Goal: Check status

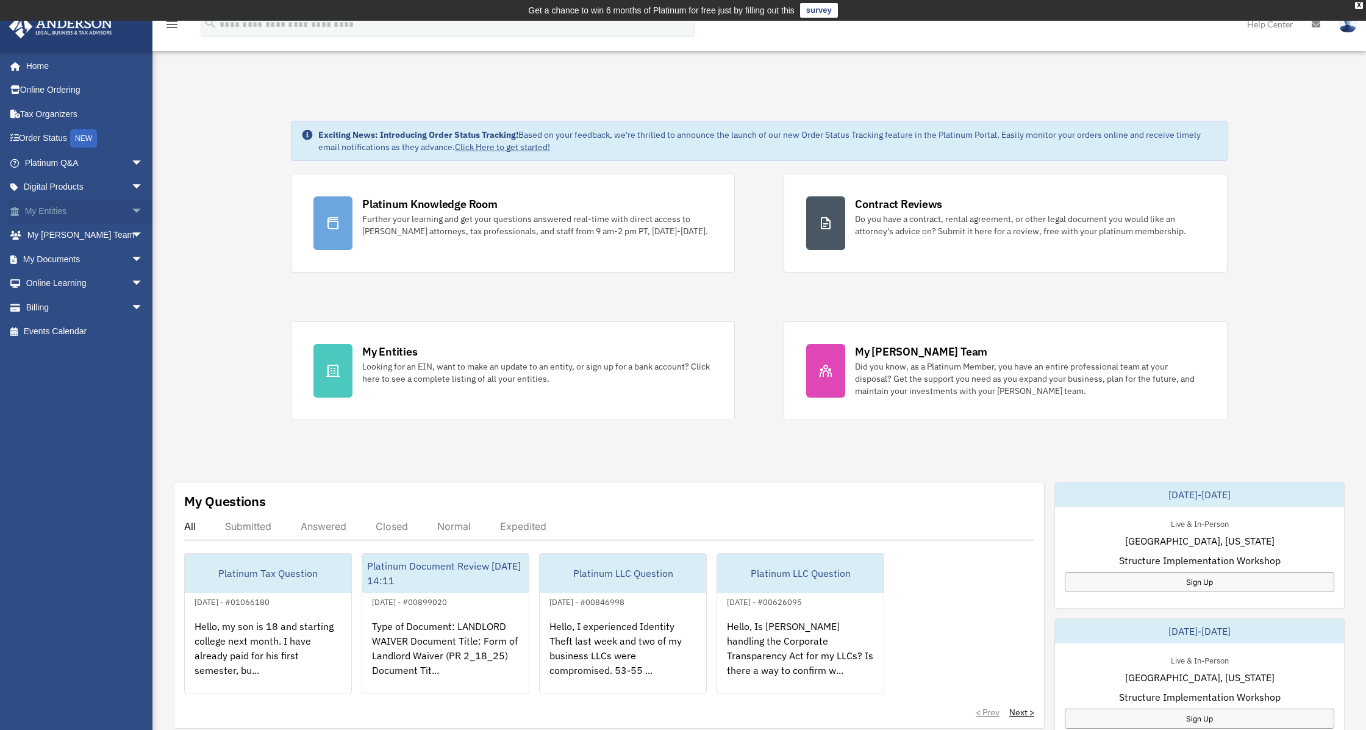
click at [131, 207] on span "arrow_drop_down" at bounding box center [143, 211] width 24 height 25
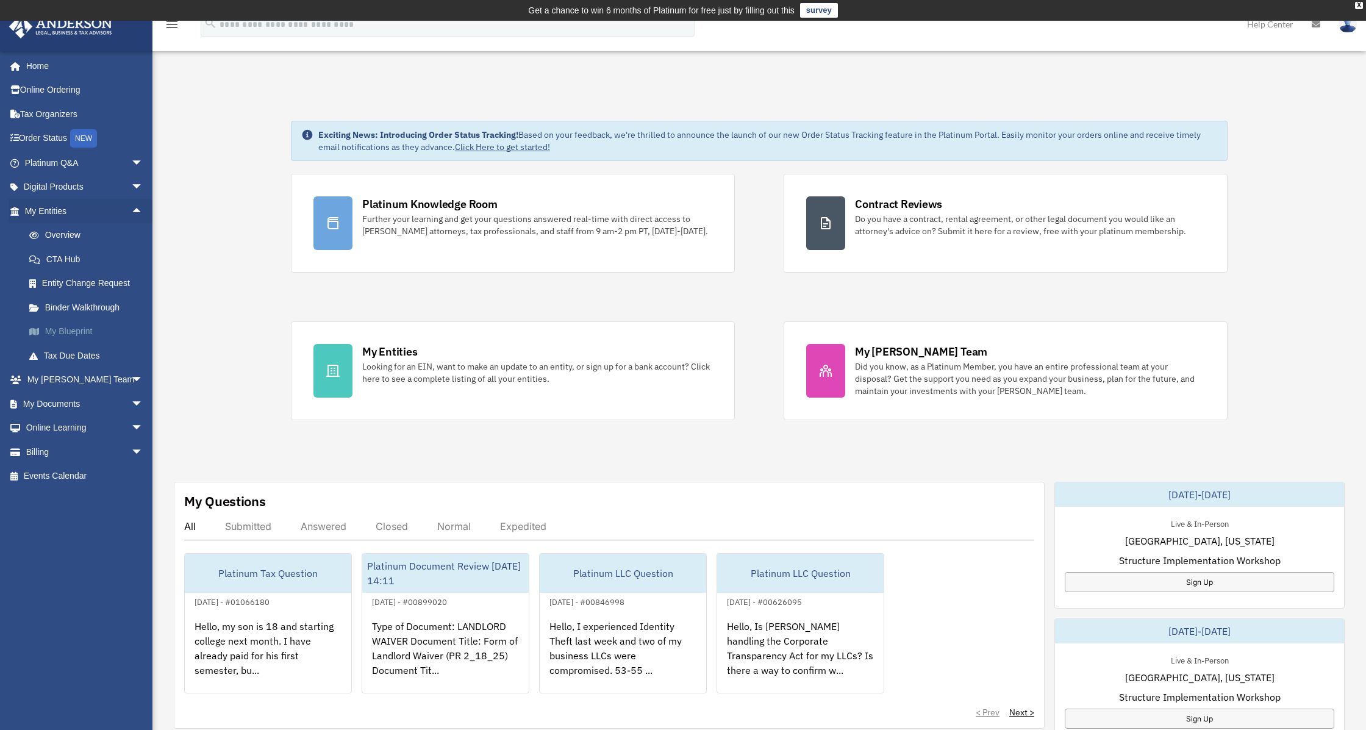
click at [70, 332] on link "My Blueprint" at bounding box center [89, 332] width 145 height 24
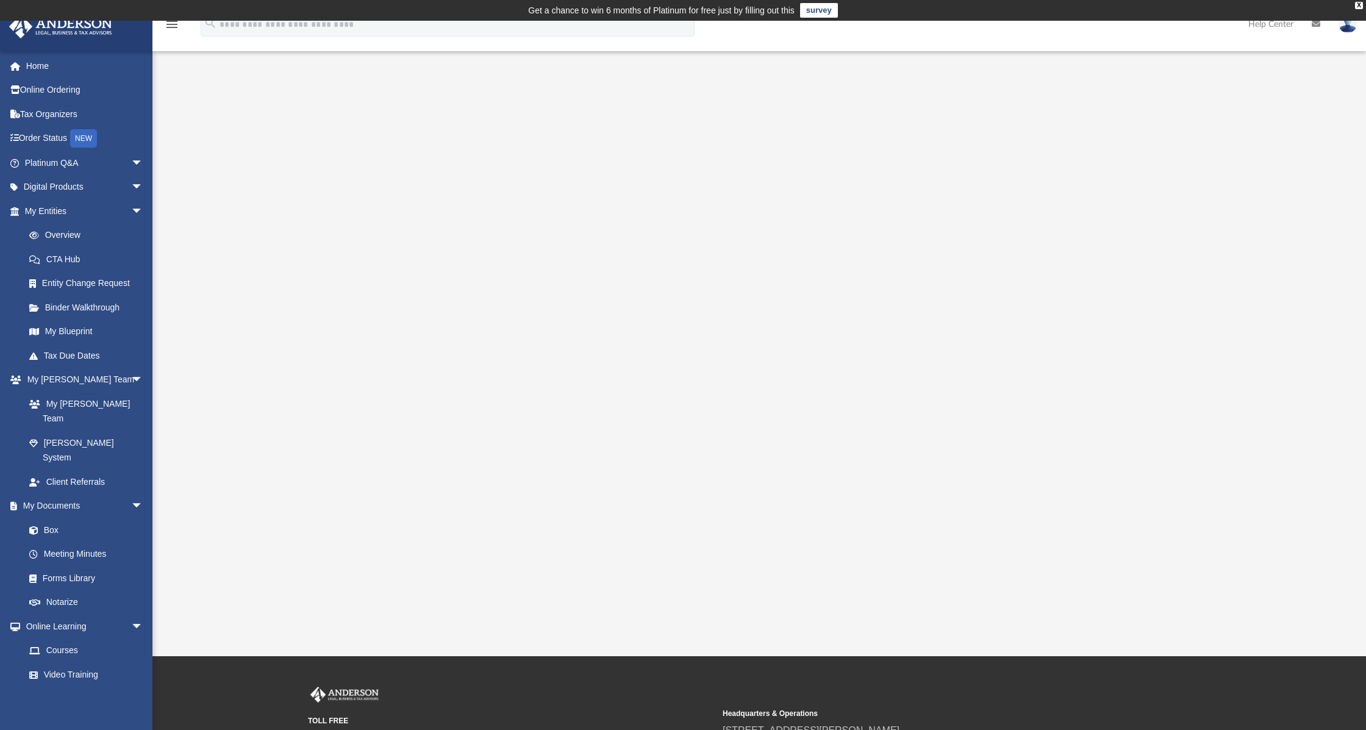
click at [1236, 345] on div at bounding box center [759, 358] width 1092 height 488
click at [74, 230] on link "Overview" at bounding box center [89, 235] width 145 height 24
click at [73, 237] on link "Overview" at bounding box center [89, 235] width 145 height 24
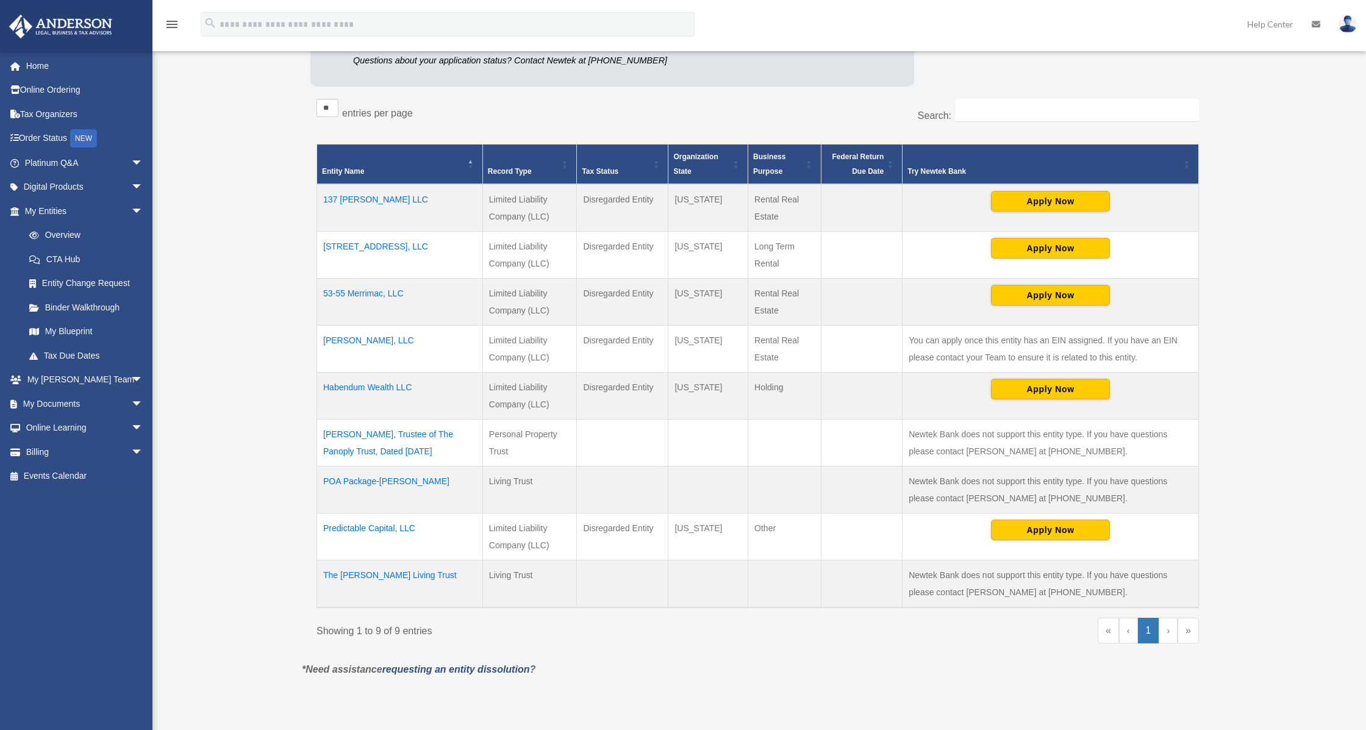
scroll to position [244, 0]
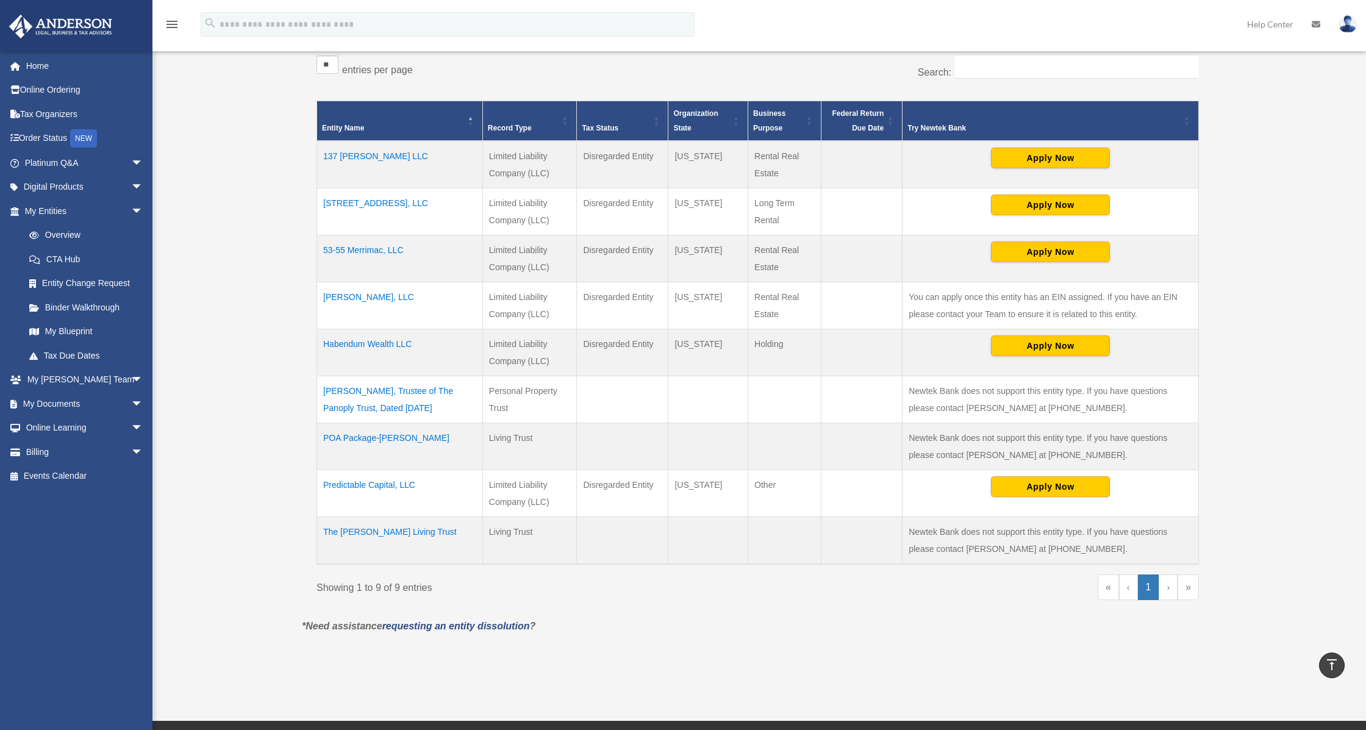
click at [399, 438] on td "POA Package-[PERSON_NAME]" at bounding box center [400, 446] width 166 height 47
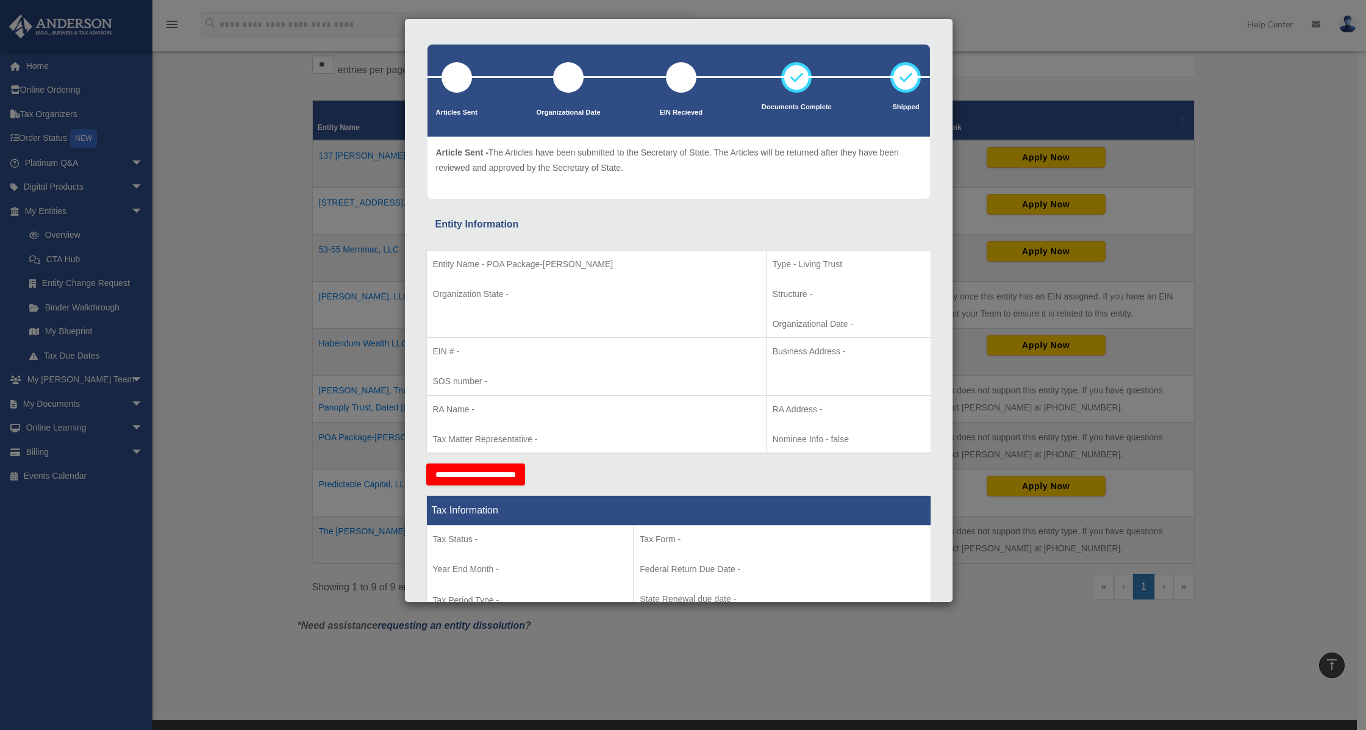
scroll to position [0, 0]
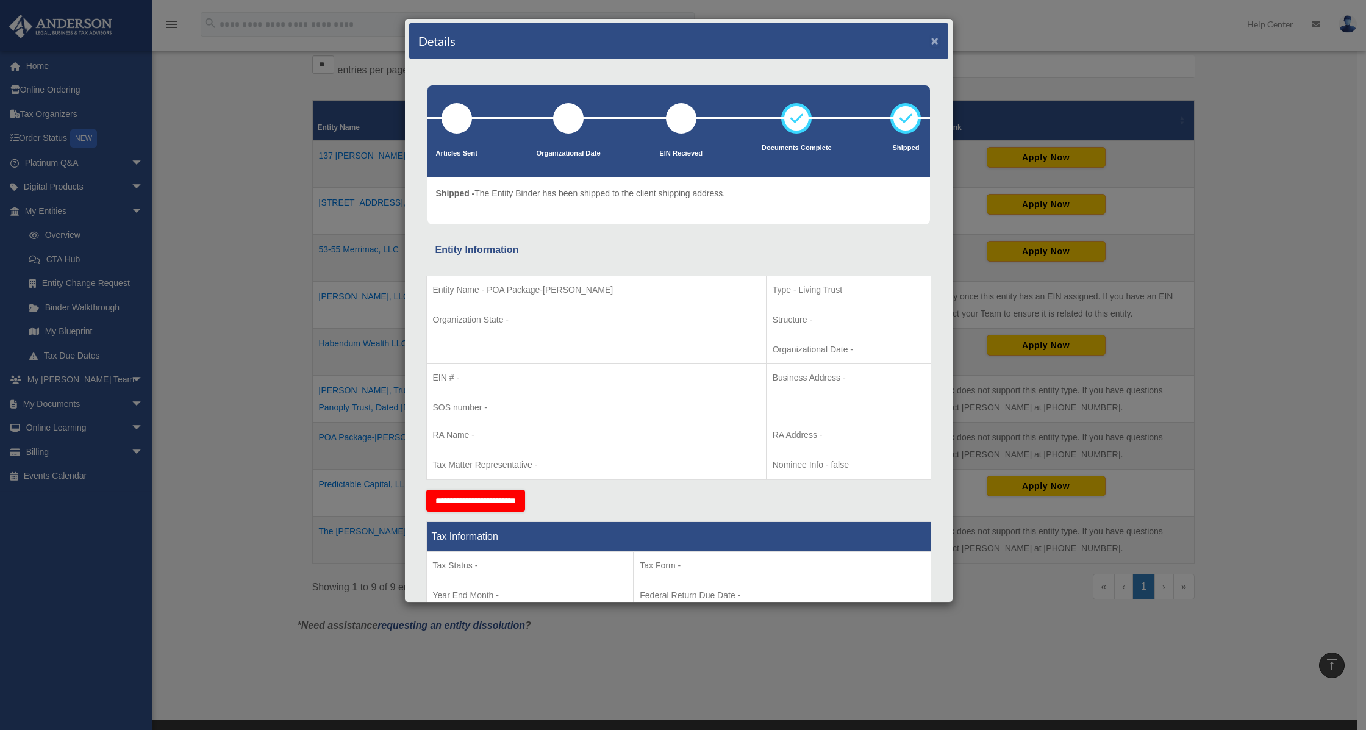
click at [931, 39] on button "×" at bounding box center [935, 40] width 8 height 13
